Goal: Task Accomplishment & Management: Use online tool/utility

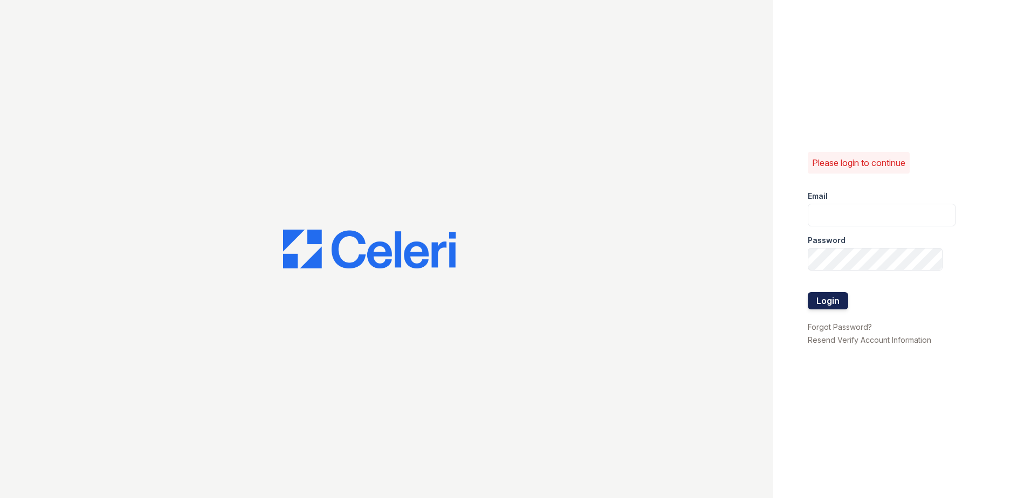
type input "[EMAIL_ADDRESS][DOMAIN_NAME]"
click at [830, 298] on button "Login" at bounding box center [828, 300] width 40 height 17
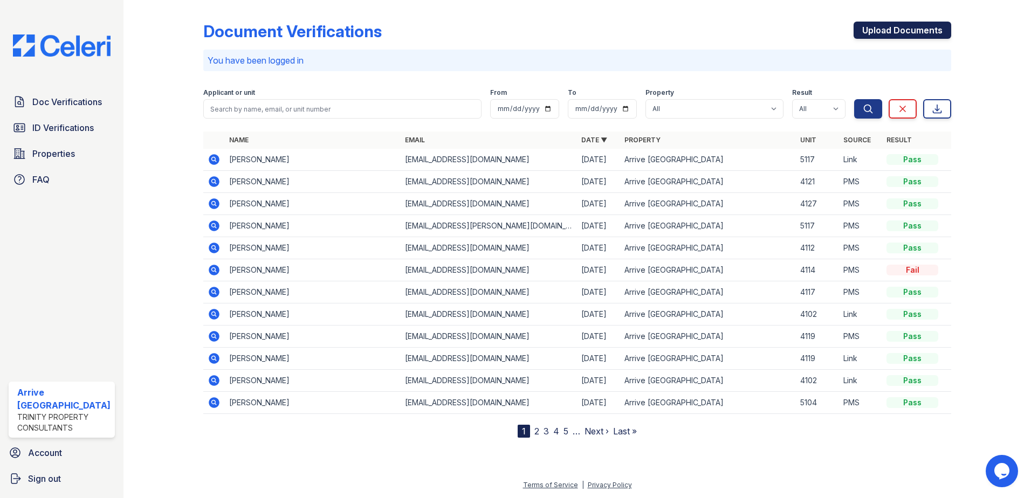
click at [907, 27] on link "Upload Documents" at bounding box center [903, 30] width 98 height 17
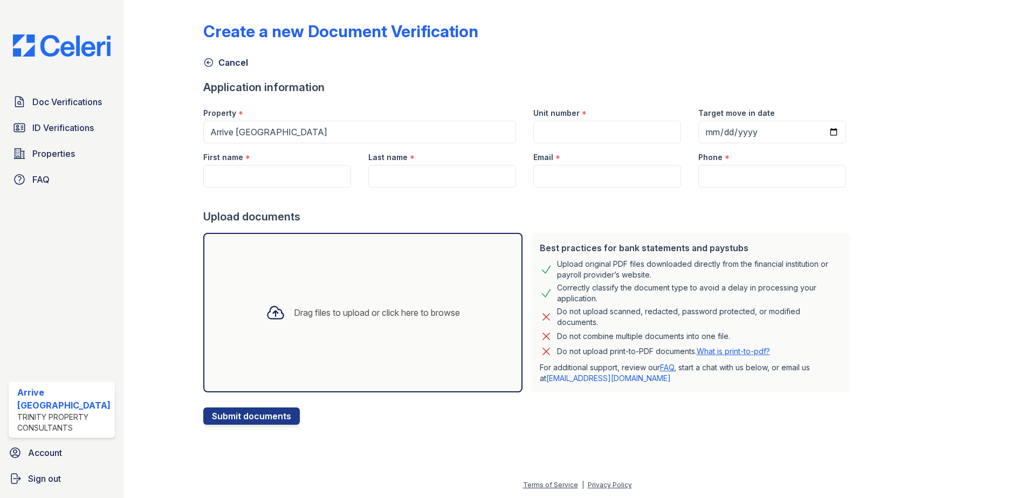
drag, startPoint x: 545, startPoint y: 266, endPoint x: 647, endPoint y: 272, distance: 101.5
click at [647, 272] on div "Upload original PDF files downloaded directly from the financial institution or…" at bounding box center [691, 270] width 302 height 22
drag, startPoint x: 647, startPoint y: 272, endPoint x: 630, endPoint y: 271, distance: 16.8
copy div "Upload original PDF files downloaded directly from the financial institution or…"
click at [620, 406] on div at bounding box center [528, 402] width 651 height 11
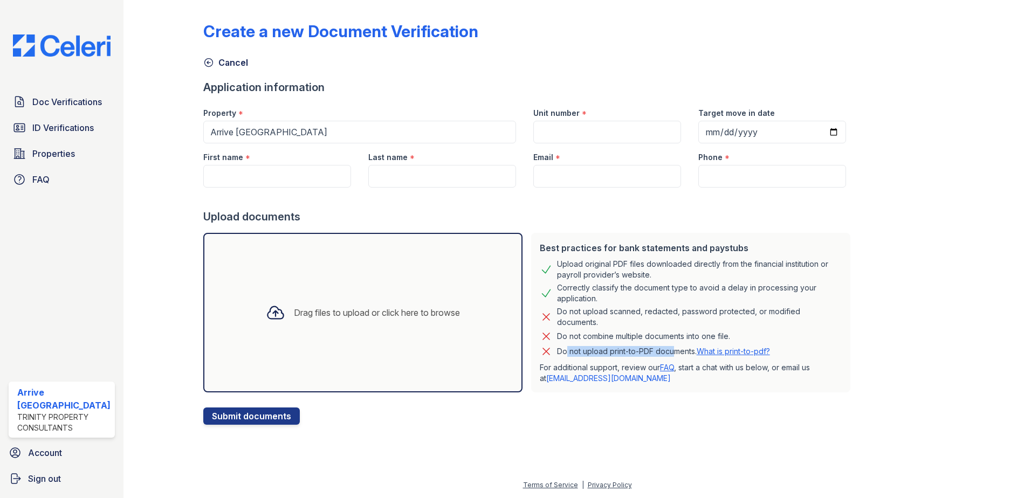
drag, startPoint x: 552, startPoint y: 352, endPoint x: 658, endPoint y: 351, distance: 106.8
click at [658, 351] on p "Do not upload print-to-PDF documents. What is print-to-pdf?" at bounding box center [663, 351] width 213 height 11
click at [543, 349] on icon at bounding box center [546, 351] width 6 height 6
drag, startPoint x: 546, startPoint y: 352, endPoint x: 690, endPoint y: 352, distance: 144.0
click at [690, 352] on div "Do not upload print-to-PDF documents. What is print-to-pdf?" at bounding box center [691, 351] width 302 height 13
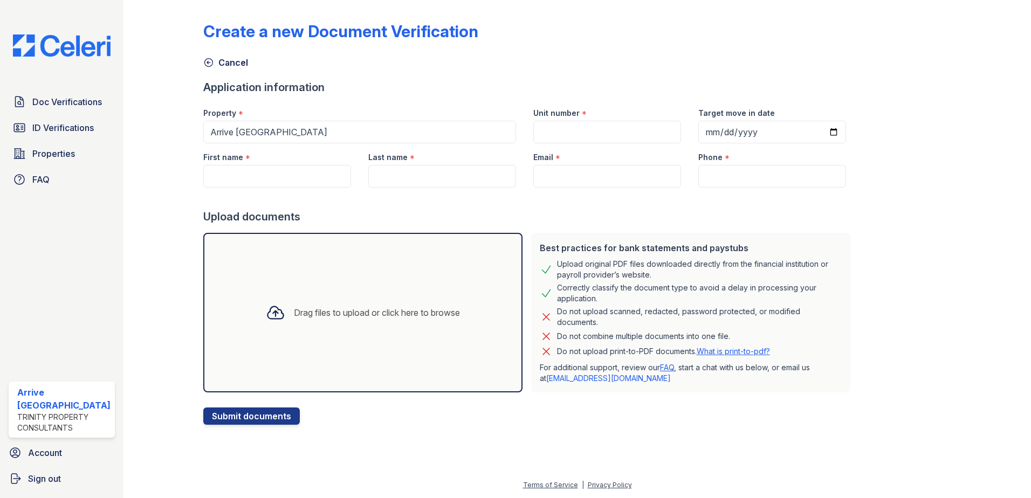
drag, startPoint x: 690, startPoint y: 352, endPoint x: 681, endPoint y: 355, distance: 9.7
copy div "Do not upload print-to-PDF documents."
click at [32, 120] on link "ID Verifications" at bounding box center [62, 128] width 106 height 22
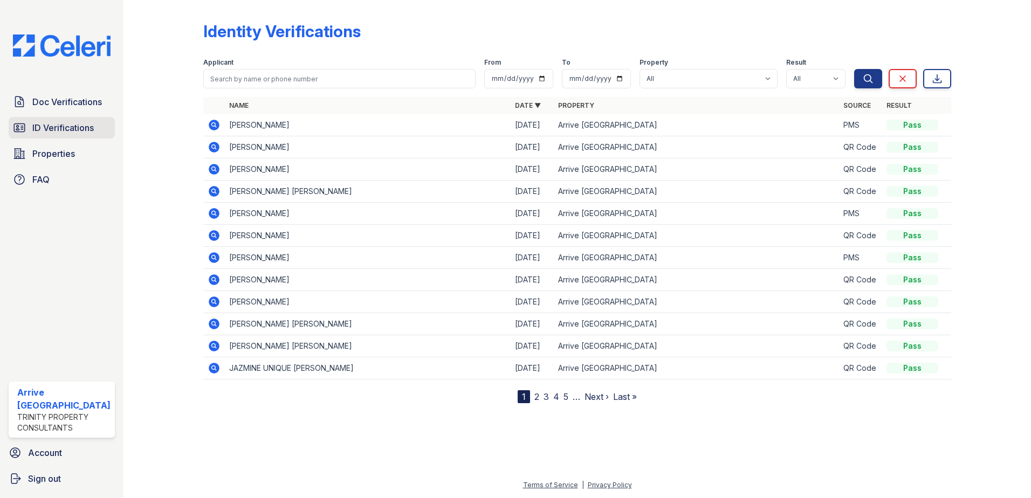
click at [41, 126] on span "ID Verifications" at bounding box center [62, 127] width 61 height 13
click at [60, 106] on span "Doc Verifications" at bounding box center [67, 101] width 70 height 13
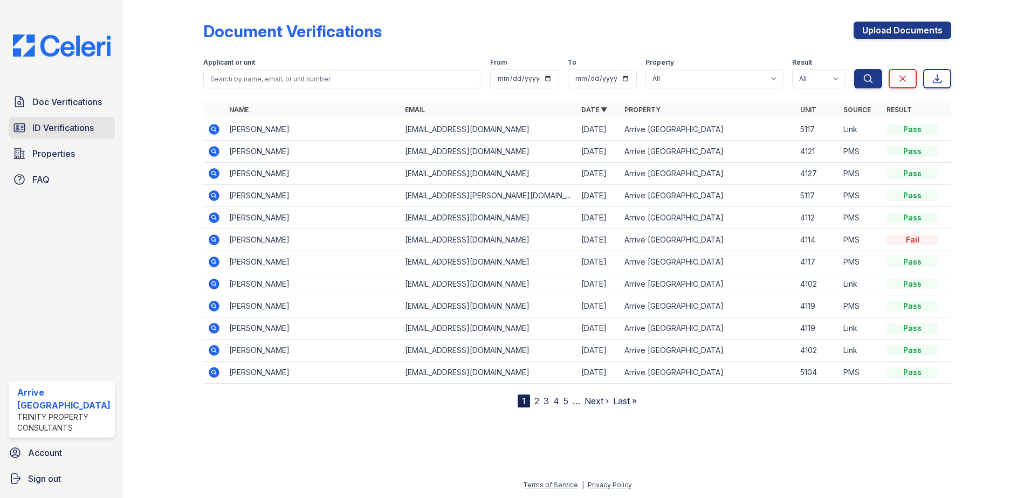
click at [62, 118] on link "ID Verifications" at bounding box center [62, 128] width 106 height 22
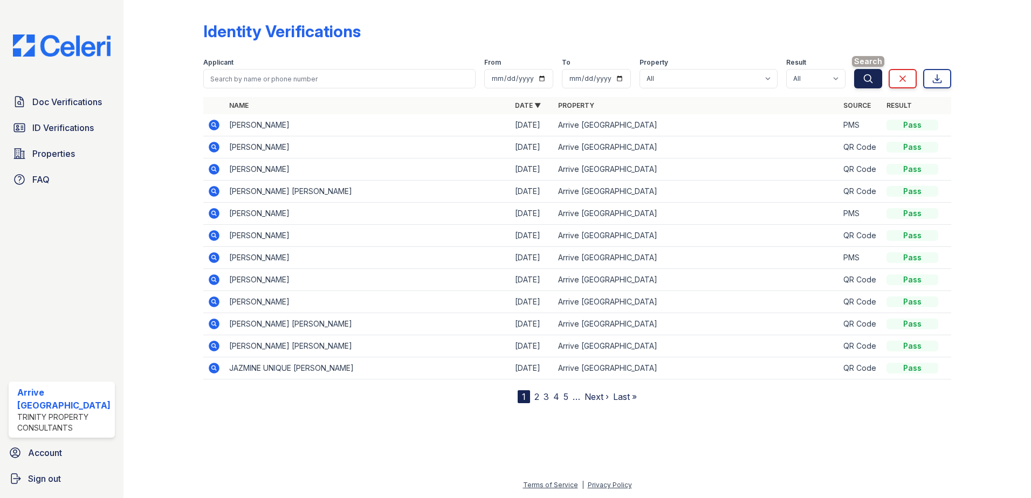
click at [873, 80] on icon "submit" at bounding box center [868, 78] width 11 height 11
click at [78, 160] on link "Properties" at bounding box center [62, 154] width 106 height 22
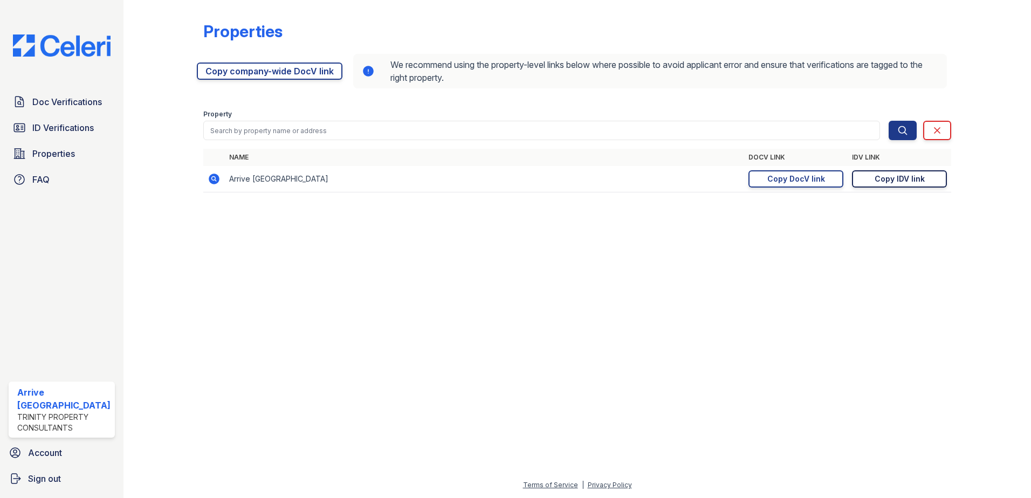
click at [890, 184] on div "Copy IDV link" at bounding box center [900, 179] width 50 height 11
click at [926, 183] on link "Copy IDV link Copy link" at bounding box center [899, 178] width 95 height 17
click at [67, 128] on span "ID Verifications" at bounding box center [62, 127] width 61 height 13
